Goal: Task Accomplishment & Management: Manage account settings

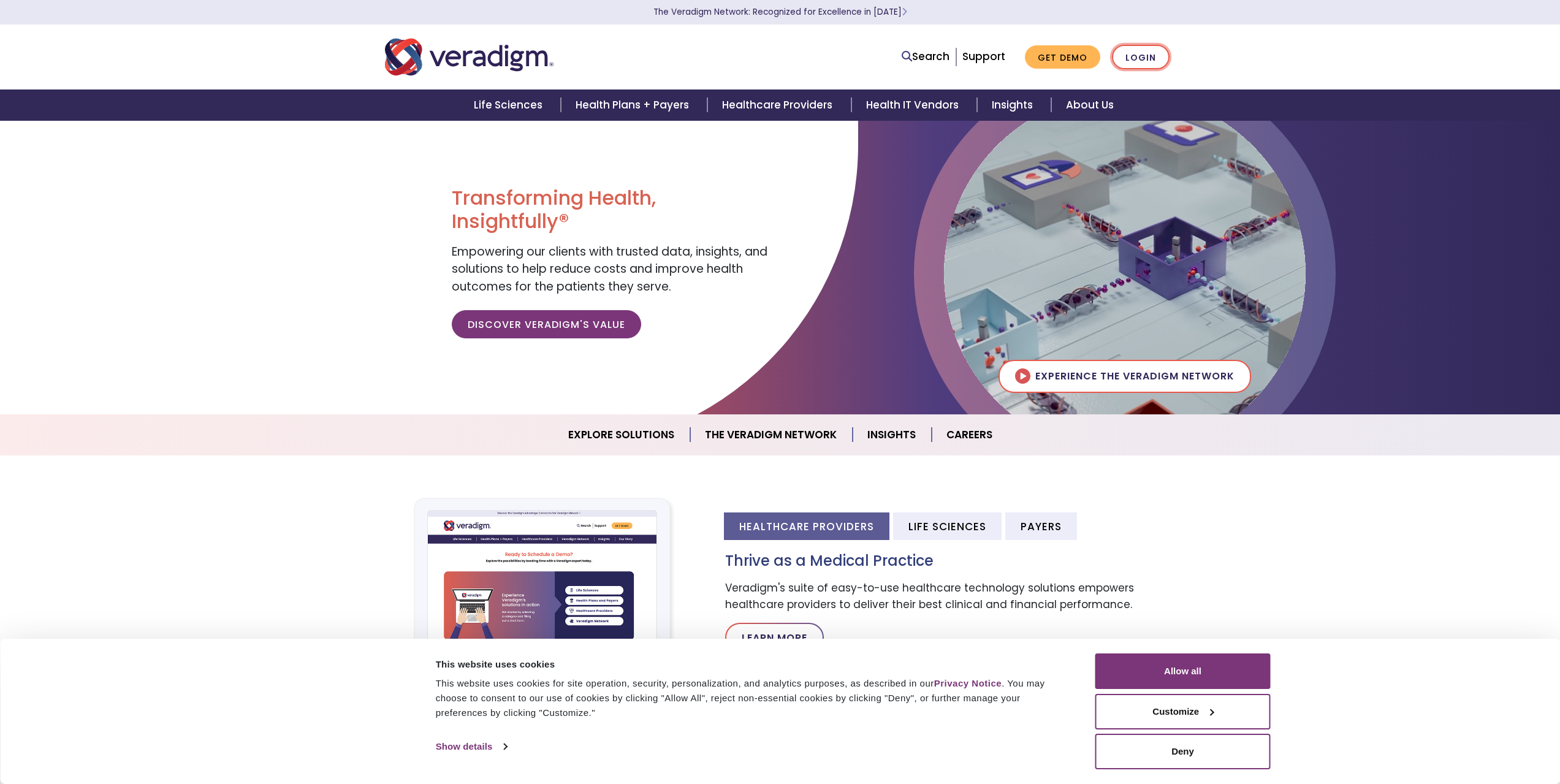
click at [1142, 60] on link "Login" at bounding box center [1141, 57] width 58 height 25
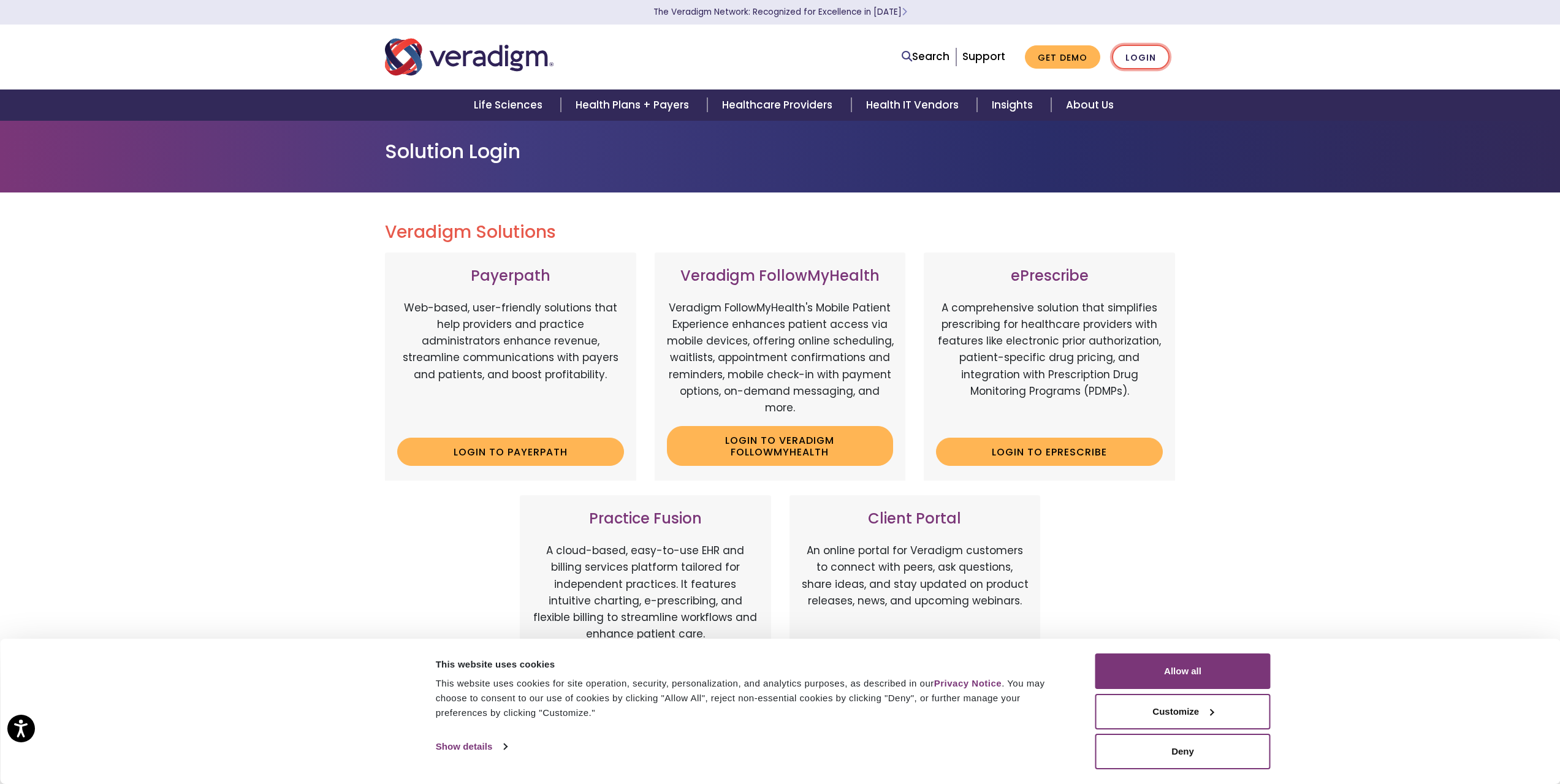
click at [1131, 56] on link "Login" at bounding box center [1141, 57] width 58 height 25
